Goal: Information Seeking & Learning: Check status

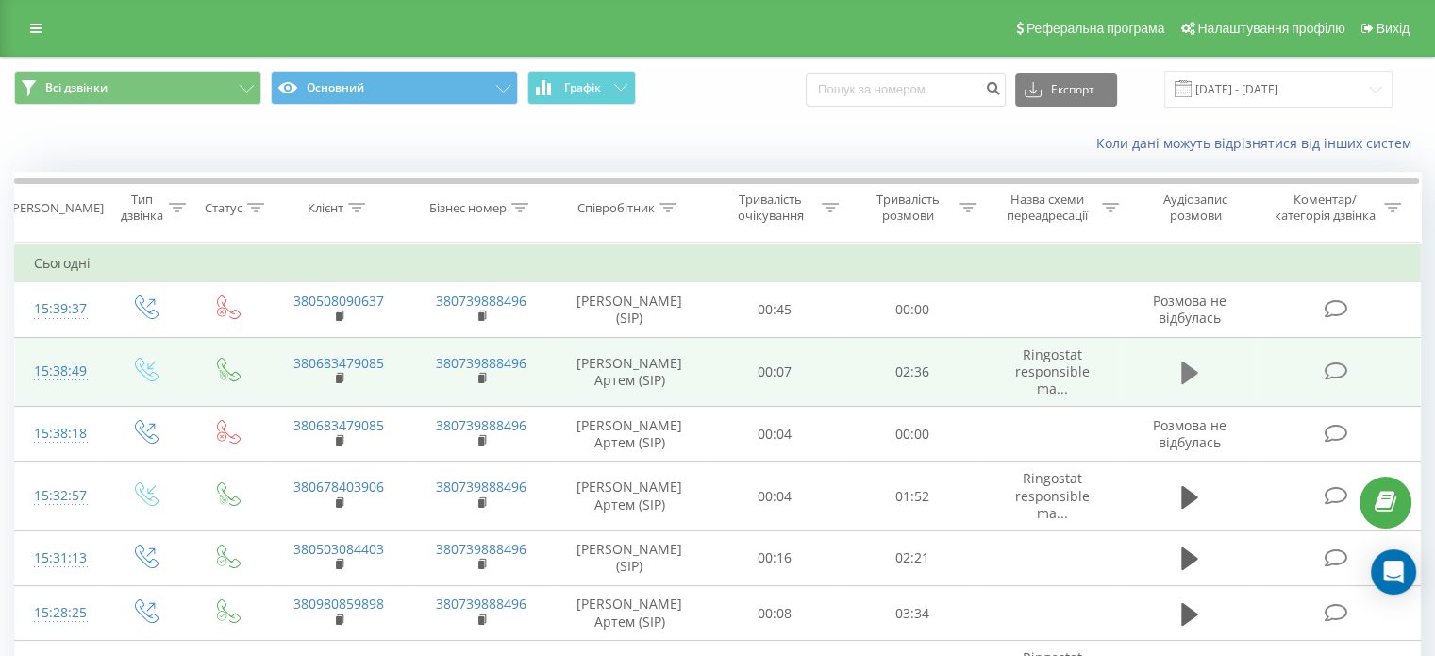
click at [1185, 366] on icon at bounding box center [1189, 372] width 17 height 23
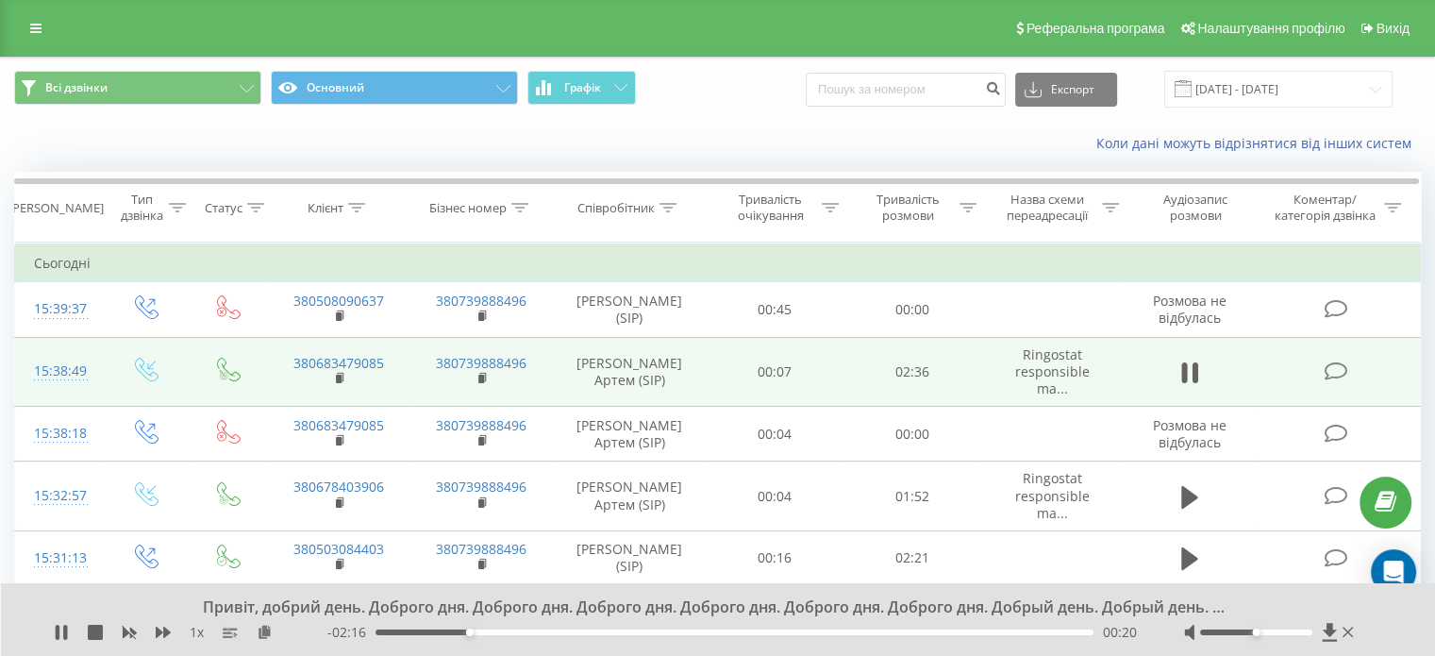
click at [158, 640] on div "1 x" at bounding box center [191, 631] width 274 height 19
click at [161, 635] on icon at bounding box center [163, 631] width 15 height 15
drag, startPoint x: 1253, startPoint y: 632, endPoint x: 1352, endPoint y: 629, distance: 99.1
click at [1352, 629] on div at bounding box center [1271, 631] width 174 height 19
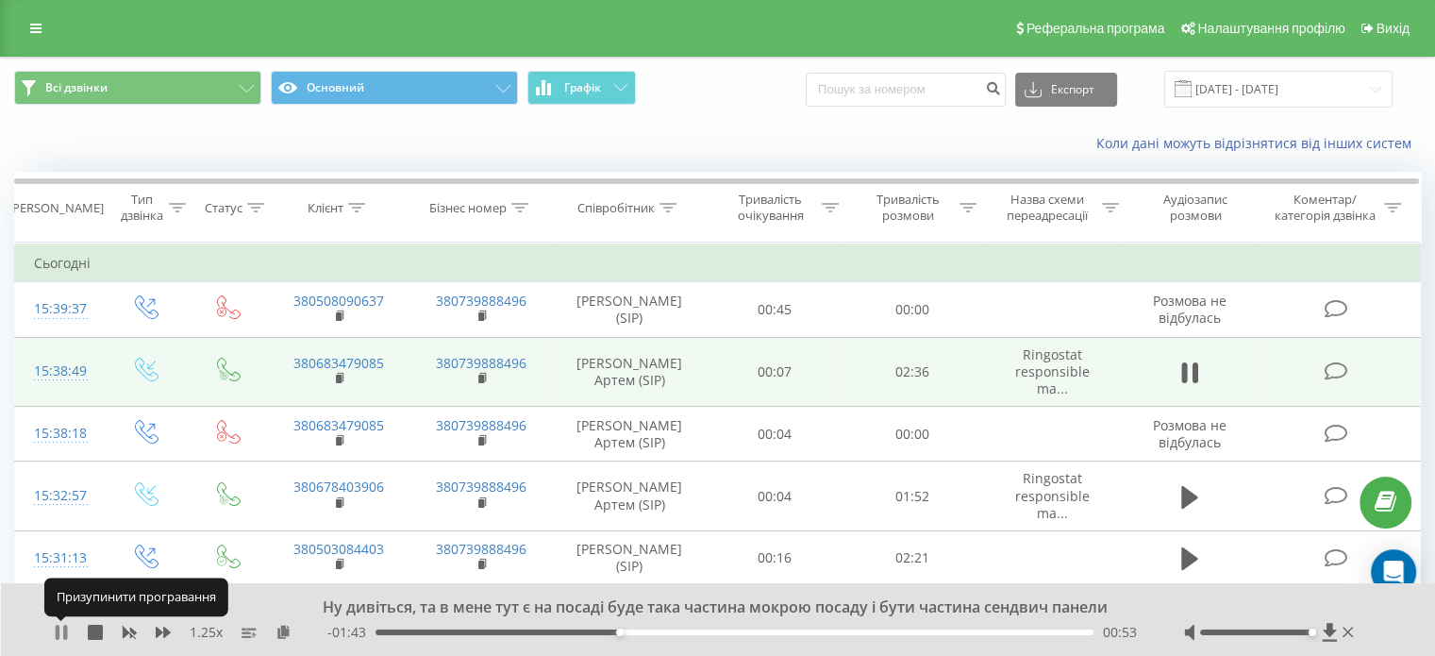
click at [59, 633] on icon at bounding box center [61, 631] width 15 height 15
click at [59, 633] on icon at bounding box center [61, 631] width 11 height 15
click at [59, 633] on icon at bounding box center [61, 631] width 15 height 15
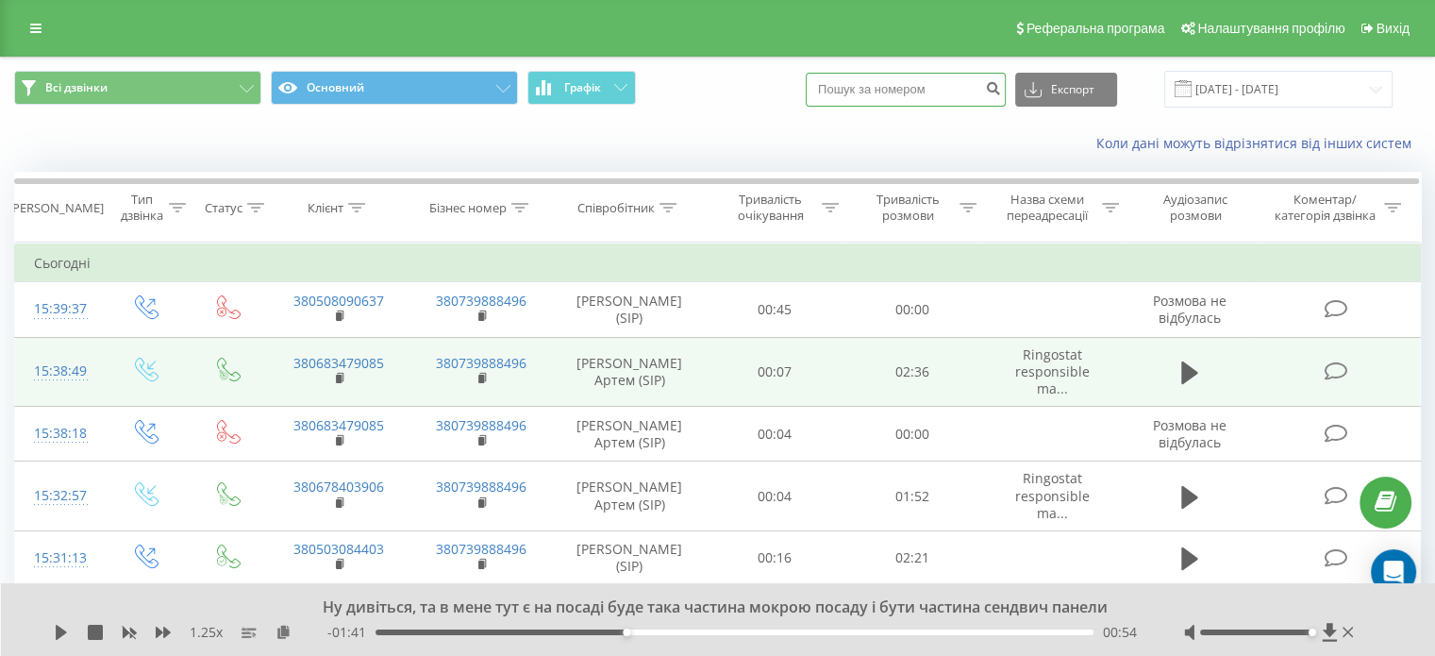
click at [882, 91] on input at bounding box center [905, 90] width 200 height 34
paste input "380679612011"
type input "380679612011"
click at [1001, 91] on icon "submit" at bounding box center [993, 85] width 16 height 11
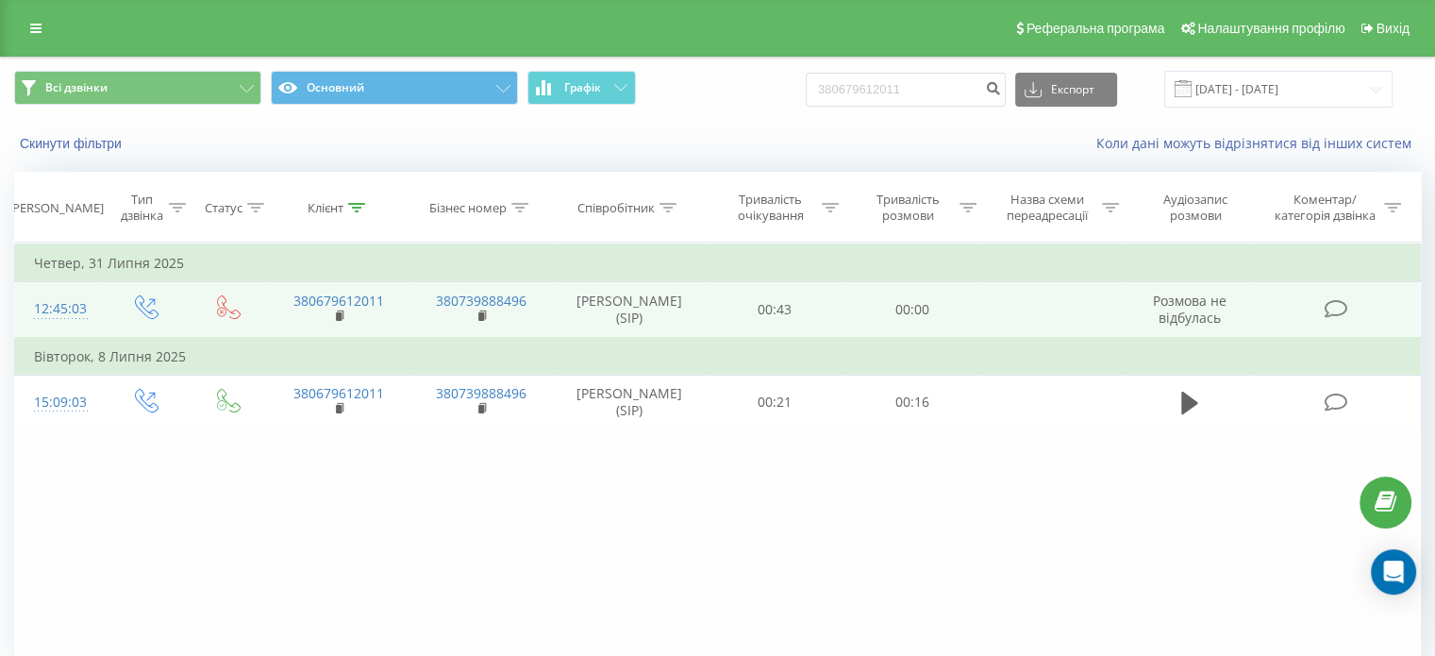
click at [1154, 310] on td "Розмова не відбулась" at bounding box center [1189, 310] width 132 height 56
click at [1094, 315] on td at bounding box center [1051, 310] width 142 height 56
drag, startPoint x: 924, startPoint y: 314, endPoint x: 890, endPoint y: 314, distance: 34.0
click at [900, 314] on td "00:00" at bounding box center [911, 310] width 137 height 56
drag, startPoint x: 855, startPoint y: 314, endPoint x: 834, endPoint y: 315, distance: 20.8
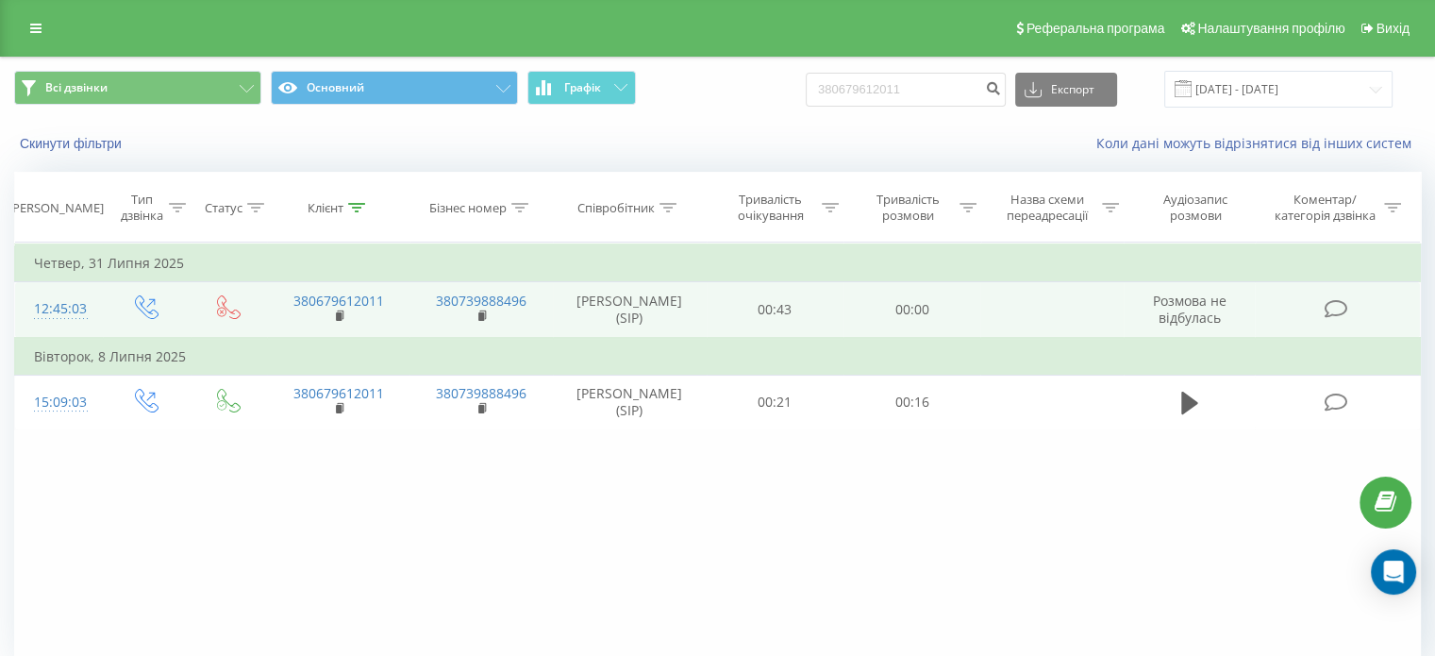
click at [839, 315] on tr "12:45:03 380679612011 380739888496 Маєцький Артем (SIP) 00:43 00:00 Розмова не …" at bounding box center [717, 310] width 1405 height 56
drag, startPoint x: 704, startPoint y: 315, endPoint x: 690, endPoint y: 315, distance: 13.2
click at [702, 315] on tr "12:45:03 380679612011 380739888496 Маєцький Артем (SIP) 00:43 00:00 Розмова не …" at bounding box center [717, 310] width 1405 height 56
click at [690, 315] on td "[PERSON_NAME] Артем (SIP)" at bounding box center [630, 310] width 154 height 56
click at [686, 315] on td "[PERSON_NAME] Артем (SIP)" at bounding box center [630, 310] width 154 height 56
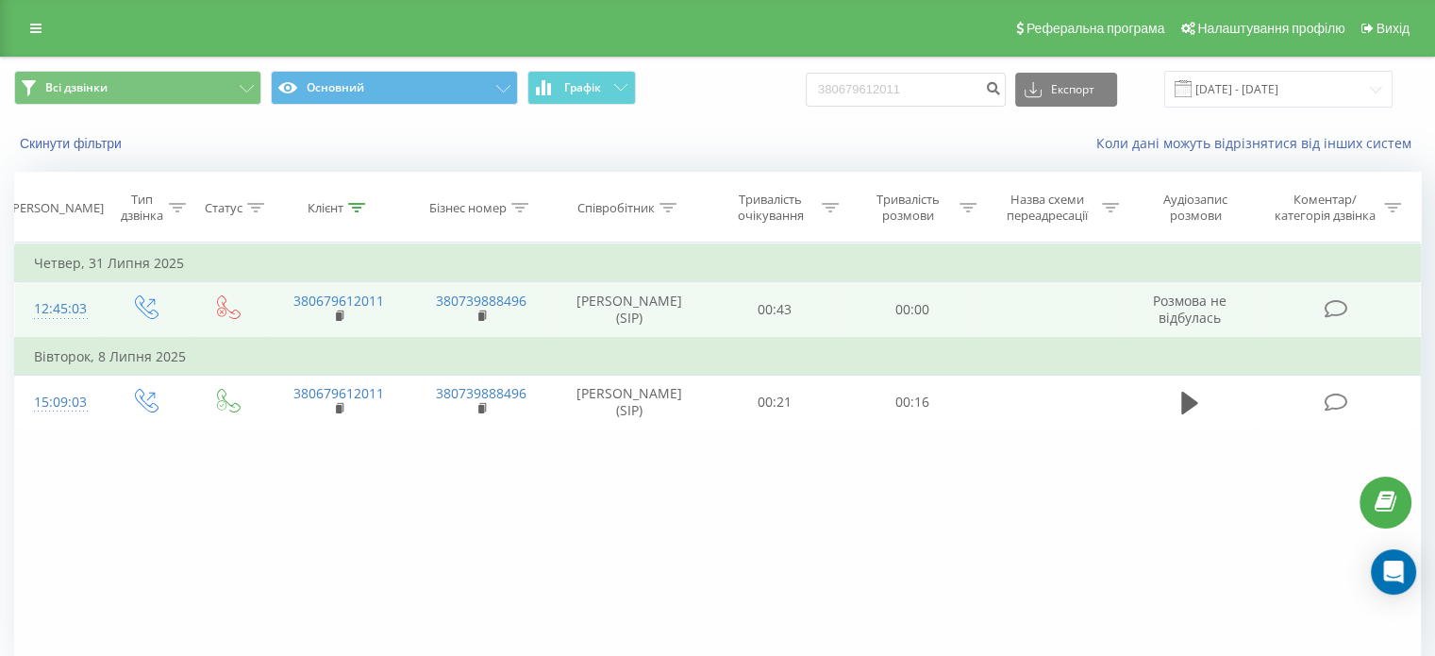
drag, startPoint x: 686, startPoint y: 314, endPoint x: 695, endPoint y: 308, distance: 11.0
click at [689, 312] on td "[PERSON_NAME] Артем (SIP)" at bounding box center [630, 310] width 154 height 56
click at [739, 301] on td "00:43" at bounding box center [774, 310] width 137 height 56
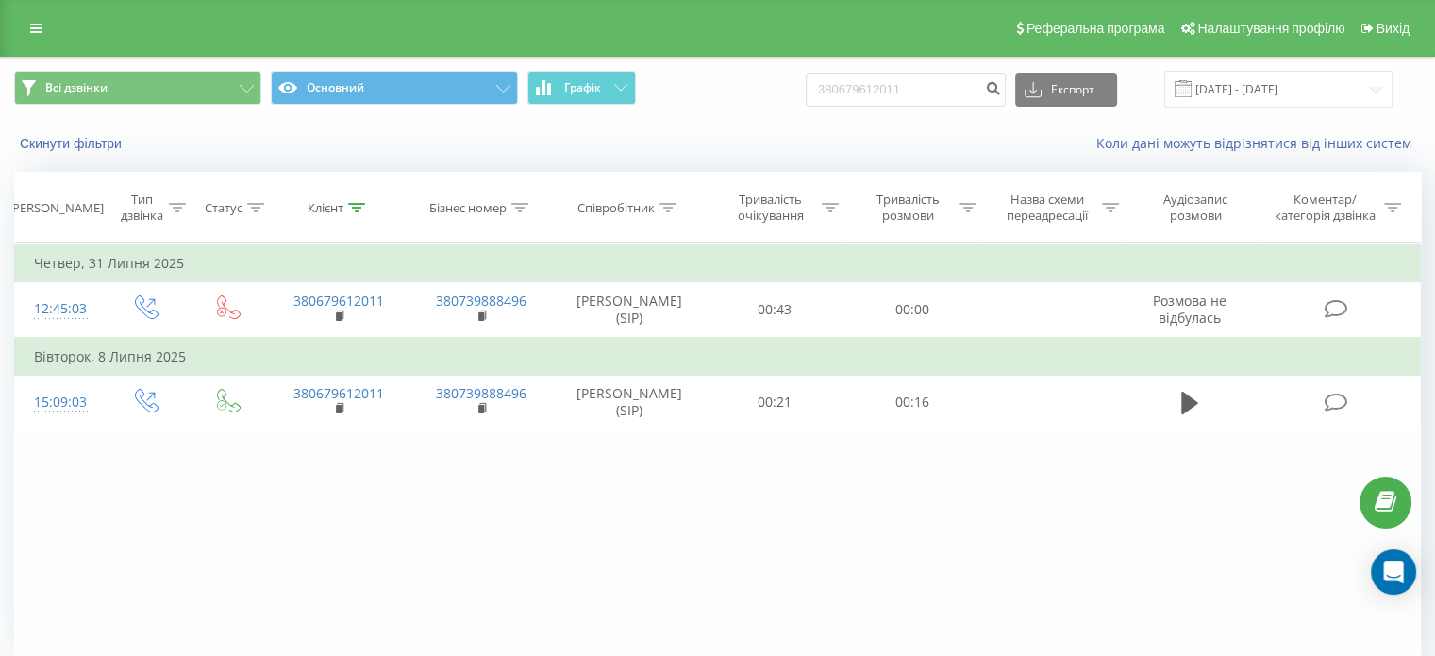
click at [666, 257] on td "Четвер, 31 Липня 2025" at bounding box center [717, 263] width 1405 height 38
